Goal: Task Accomplishment & Management: Use online tool/utility

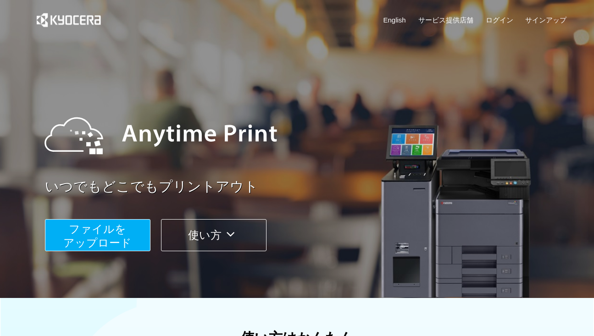
click at [89, 228] on span "ファイルを ​​アップロード" at bounding box center [97, 236] width 68 height 26
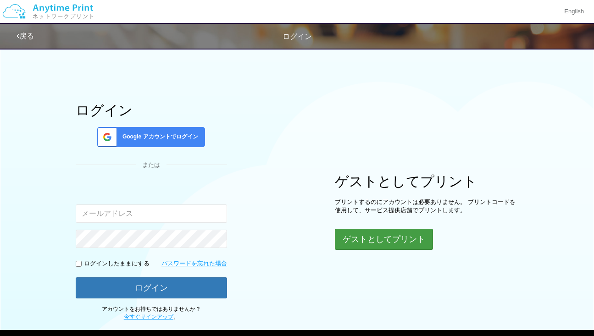
click at [386, 236] on button "ゲストとしてプリント" at bounding box center [384, 239] width 98 height 21
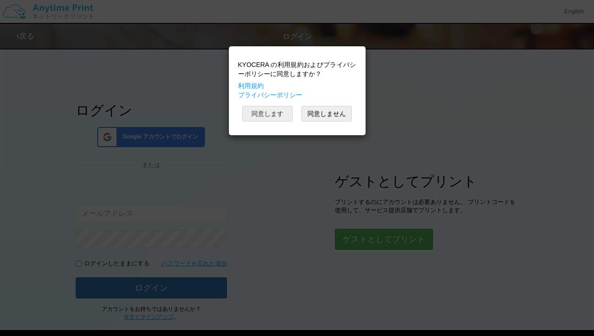
click at [278, 116] on button "同意します" at bounding box center [267, 114] width 50 height 16
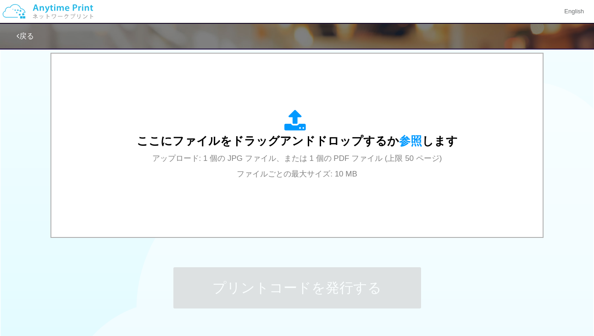
scroll to position [298, 0]
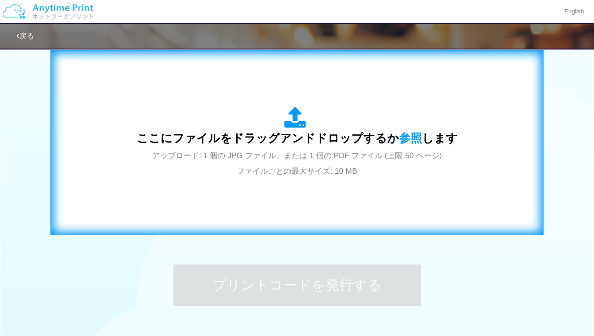
click at [297, 191] on div "ここにファイルをドラッグアンドドロップするか 参照 します アップロード: 1 個の JPG ファイル、または 1 個の PDF ファイル (上限 50 ペー…" at bounding box center [297, 143] width 474 height 166
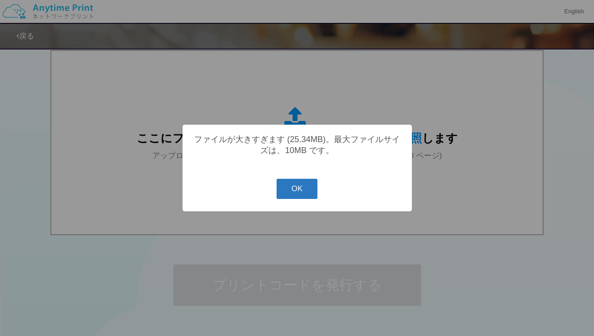
click at [309, 191] on button "OK" at bounding box center [297, 189] width 41 height 20
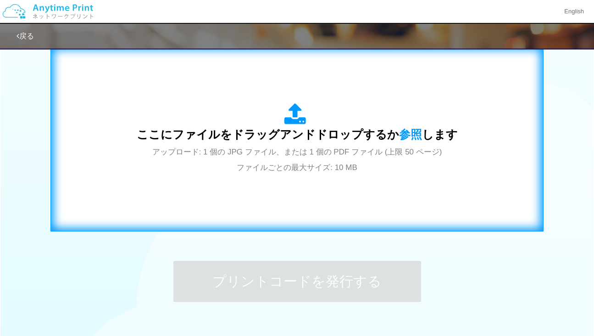
scroll to position [302, 0]
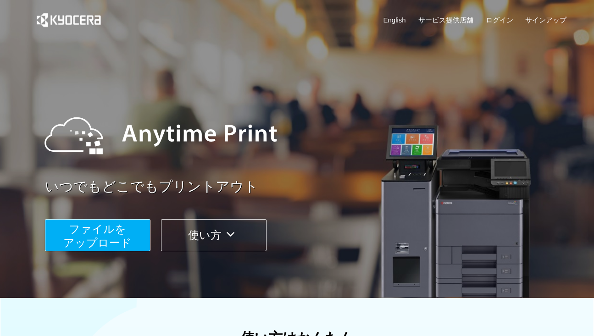
click at [124, 233] on span "ファイルを ​​アップロード" at bounding box center [97, 236] width 68 height 26
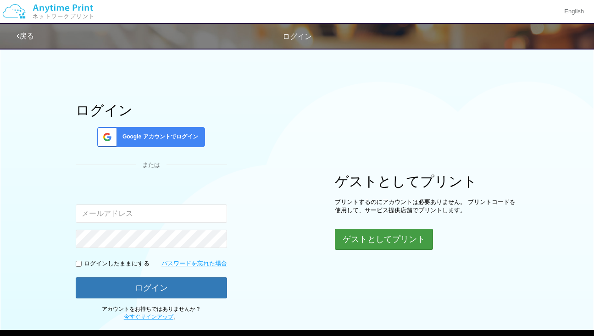
click at [387, 236] on button "ゲストとしてプリント" at bounding box center [384, 239] width 98 height 21
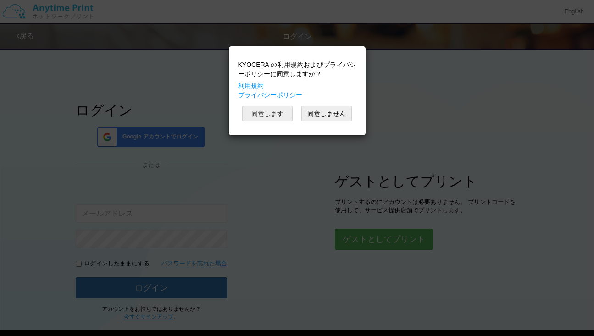
click at [276, 117] on button "同意します" at bounding box center [267, 114] width 50 height 16
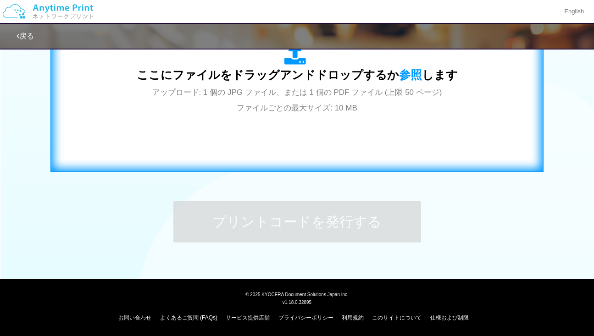
scroll to position [361, 0]
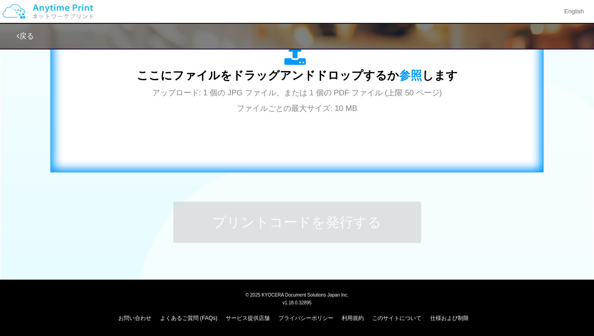
click at [258, 120] on div "ここにファイルをドラッグアンドドロップするか 参照 します アップロード: 1 個の JPG ファイル、または 1 個の PDF ファイル (上限 50 ペー…" at bounding box center [297, 80] width 474 height 166
click at [347, 131] on div "ここにファイルをドラッグアンドドロップするか 参照 します アップロード: 1 個の JPG ファイル、または 1 個の PDF ファイル (上限 50 ペー…" at bounding box center [297, 80] width 474 height 166
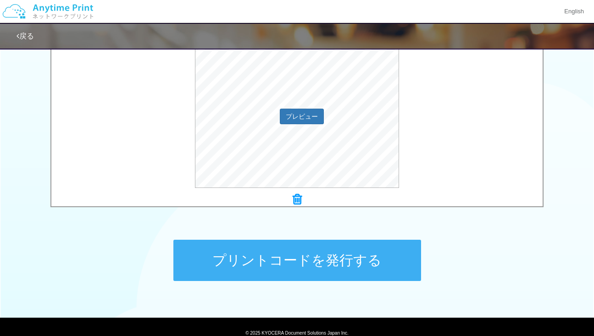
scroll to position [324, 0]
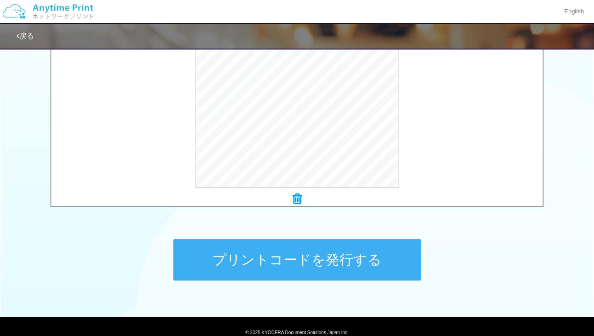
click at [352, 264] on button "プリントコードを発行する" at bounding box center [297, 260] width 248 height 41
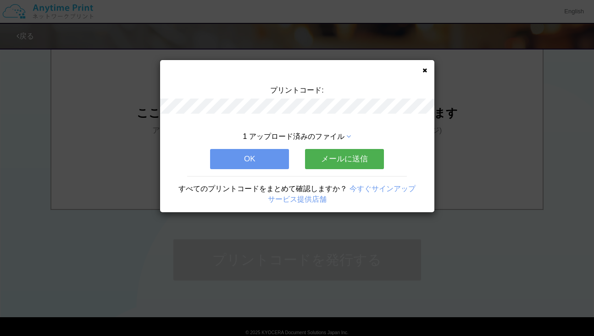
scroll to position [0, 0]
